Goal: Task Accomplishment & Management: Complete application form

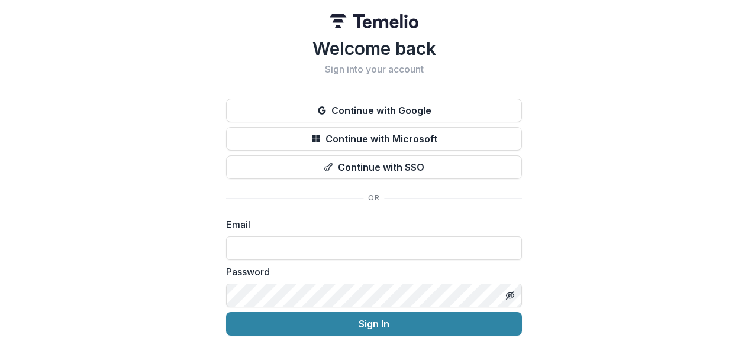
scroll to position [22, 0]
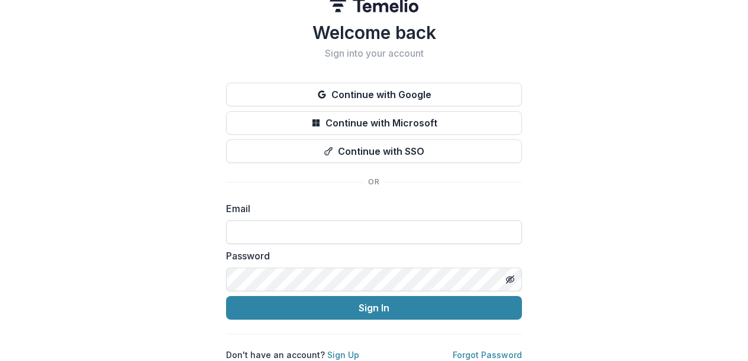
click at [349, 225] on input at bounding box center [374, 233] width 296 height 24
type input "**********"
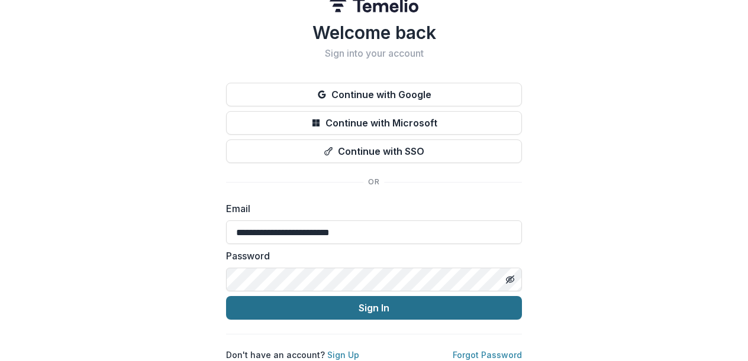
click at [416, 303] on button "Sign In" at bounding box center [374, 308] width 296 height 24
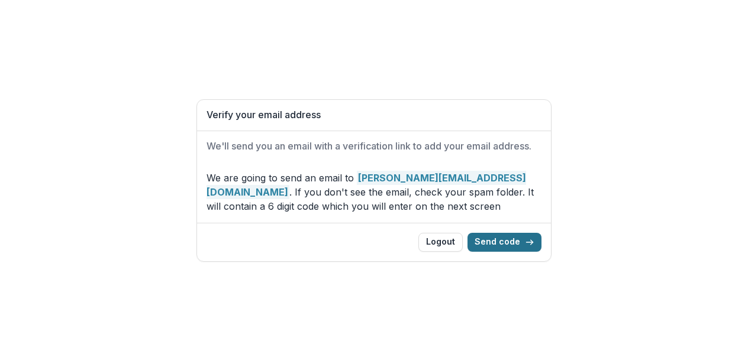
click at [491, 237] on button "Send code" at bounding box center [504, 242] width 74 height 19
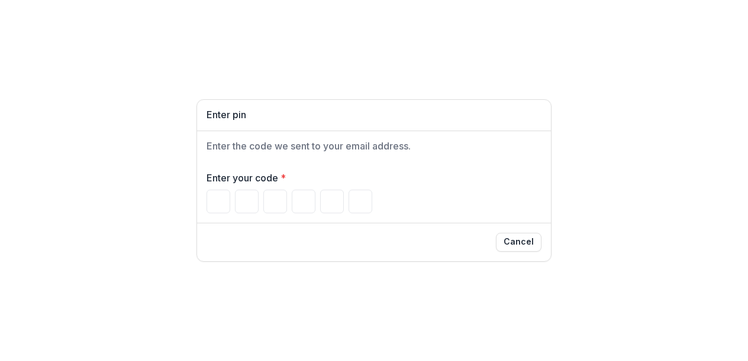
type input "*"
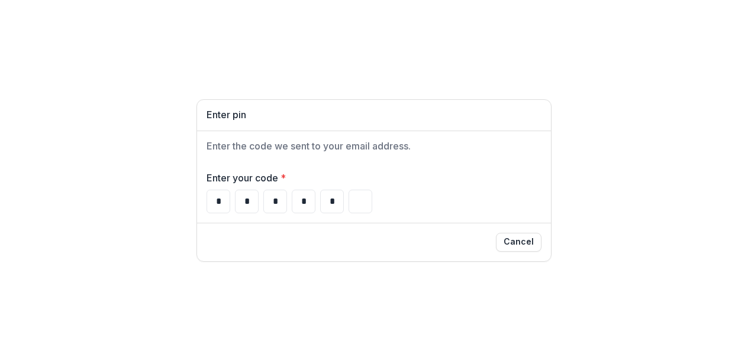
type input "*"
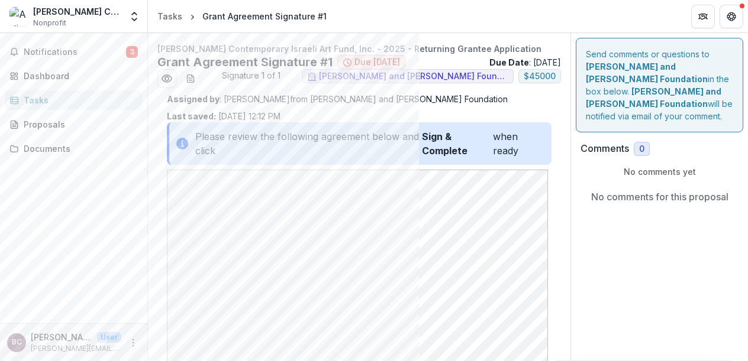
click at [469, 147] on strong "Sign & Complete" at bounding box center [457, 144] width 71 height 28
click at [200, 151] on div "Please review the following agreement below and click Sign & Complete when ready" at bounding box center [359, 143] width 384 height 43
click at [238, 135] on div "Please review the following agreement below and click Sign & Complete when ready" at bounding box center [359, 143] width 384 height 43
click at [438, 147] on strong "Sign & Complete" at bounding box center [457, 144] width 71 height 28
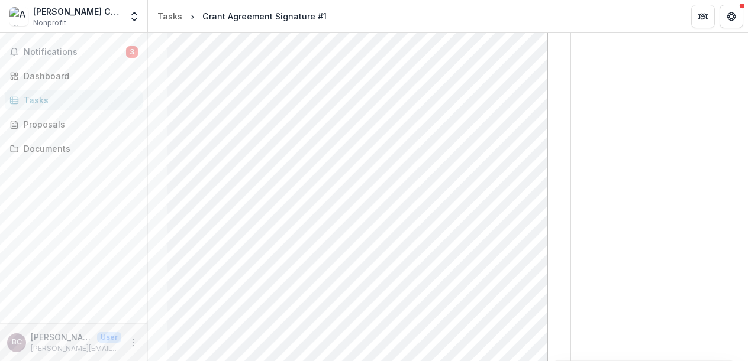
scroll to position [334, 0]
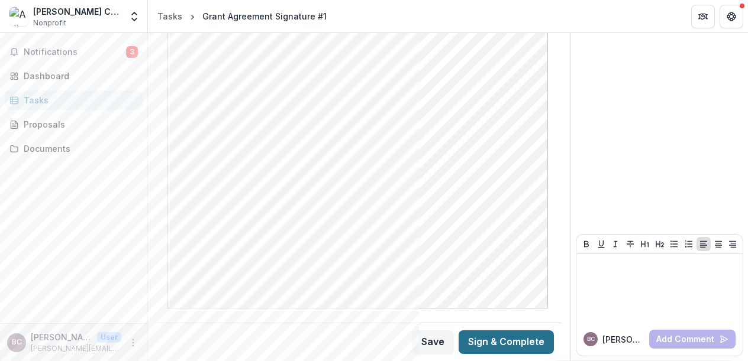
click at [486, 344] on button "Sign & Complete" at bounding box center [505, 343] width 95 height 24
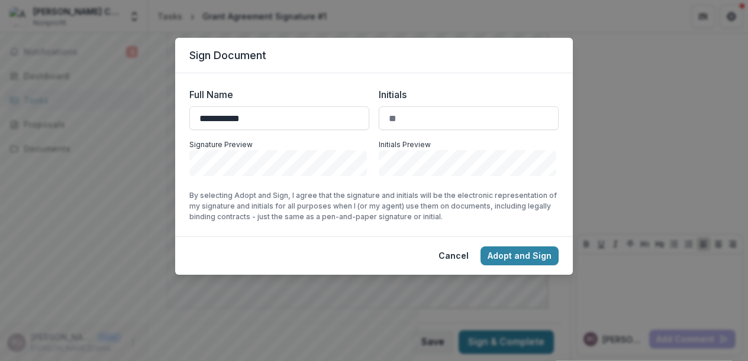
type input "**********"
type input "**"
click at [507, 255] on button "Adopt and Sign" at bounding box center [519, 256] width 78 height 19
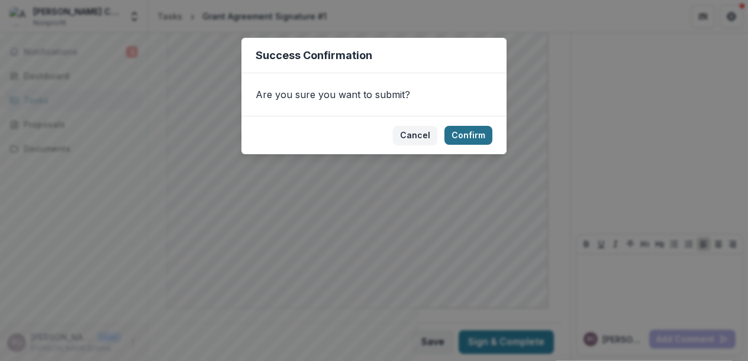
click at [458, 133] on button "Confirm" at bounding box center [468, 135] width 48 height 19
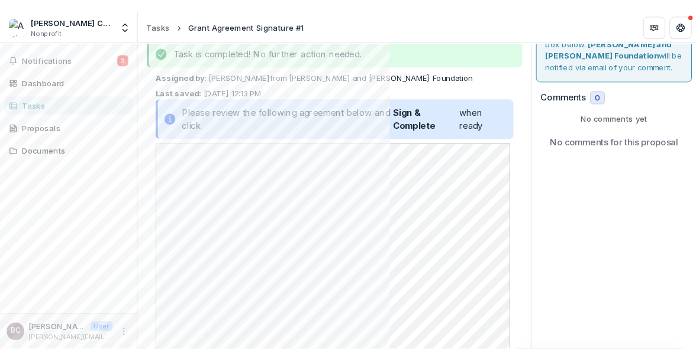
scroll to position [0, 0]
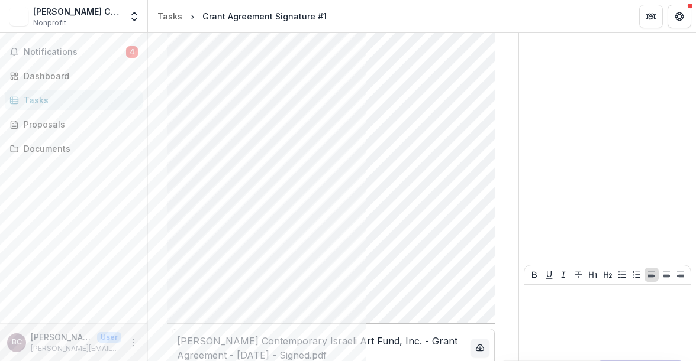
scroll to position [397, 0]
